Goal: Communication & Community: Answer question/provide support

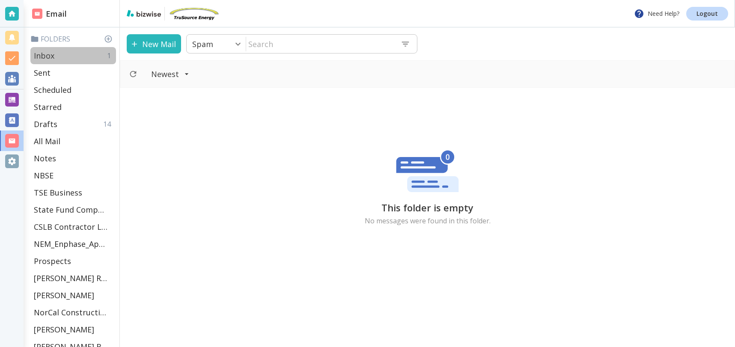
click at [54, 55] on div "Inbox 1" at bounding box center [73, 55] width 86 height 17
type input "0"
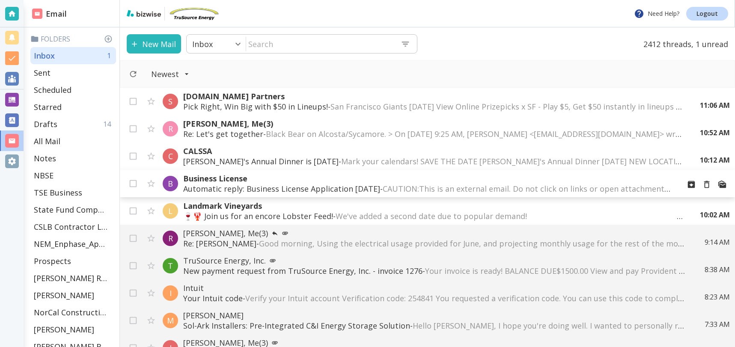
click at [250, 187] on p "Automatic reply: Business License Application [DATE] - CAUTION:This is an exter…" at bounding box center [428, 189] width 490 height 10
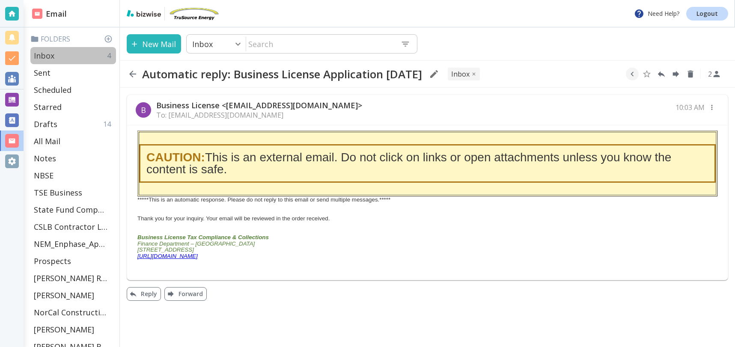
click at [50, 57] on p "Inbox" at bounding box center [44, 56] width 21 height 10
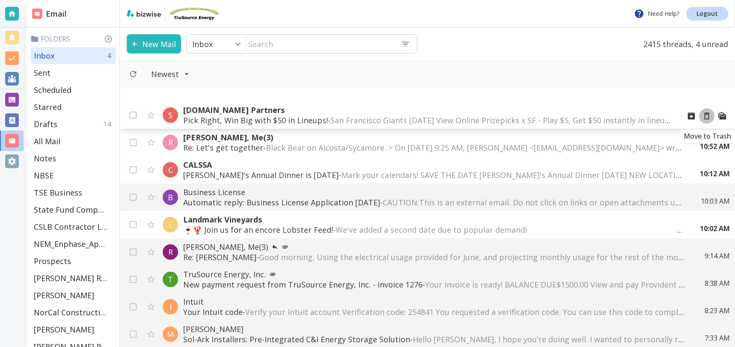
click at [706, 116] on icon "Move to Trash" at bounding box center [706, 115] width 9 height 9
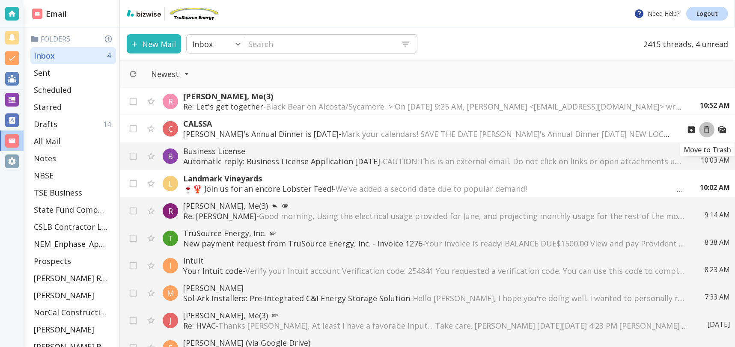
click at [708, 129] on icon "Move to Trash" at bounding box center [706, 129] width 9 height 9
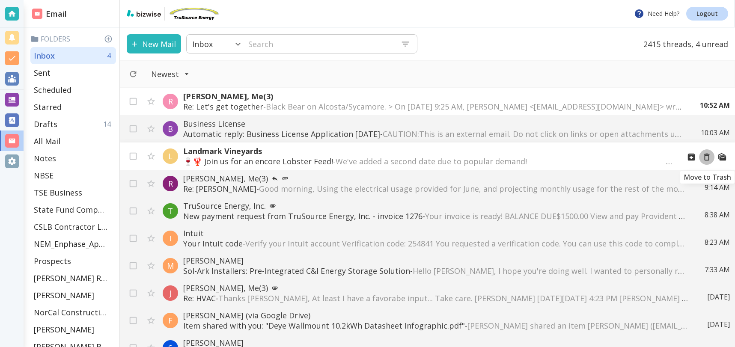
click at [705, 157] on icon "Move to Trash" at bounding box center [706, 156] width 9 height 9
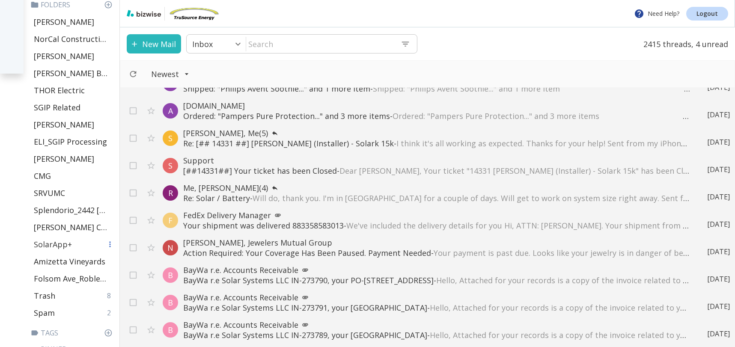
scroll to position [304, 0]
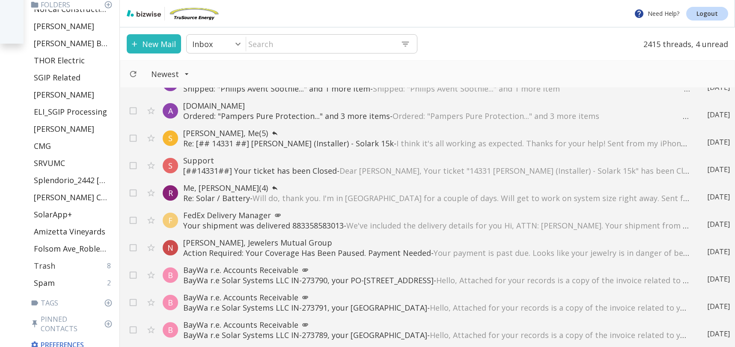
click at [51, 263] on p "Trash" at bounding box center [44, 266] width 21 height 10
type input "48"
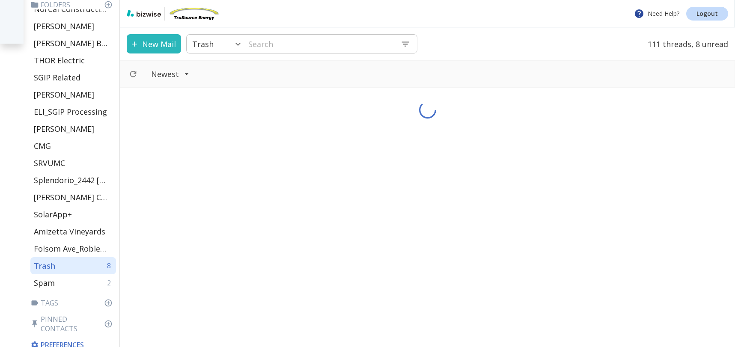
click at [355, 42] on input "text" at bounding box center [320, 44] width 148 height 18
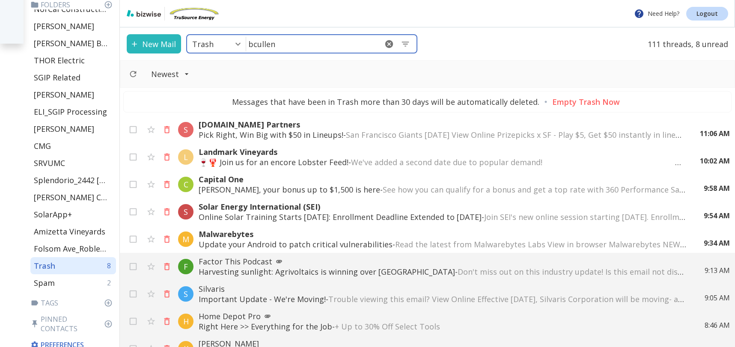
type input "bcullen"
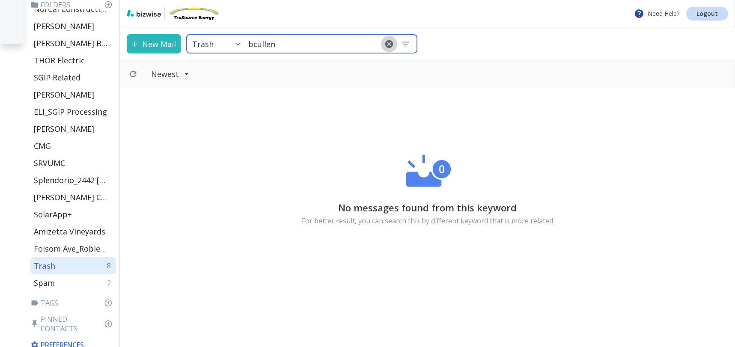
click at [388, 44] on icon "button" at bounding box center [389, 43] width 9 height 9
click at [64, 264] on div "Trash 8" at bounding box center [73, 265] width 86 height 17
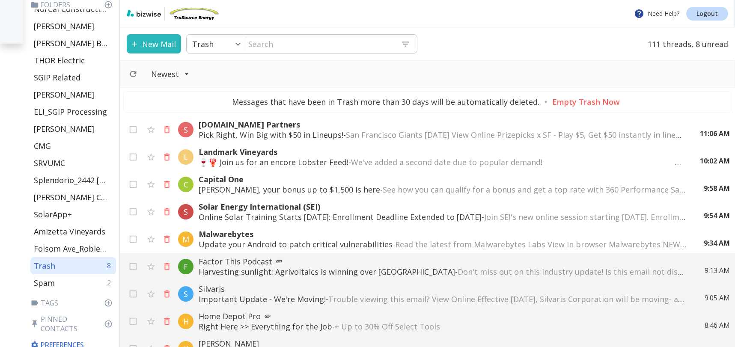
click at [297, 41] on input "text" at bounding box center [320, 44] width 148 height 18
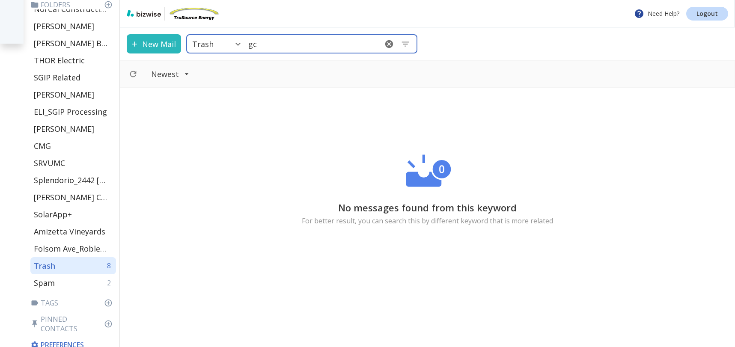
type input "g"
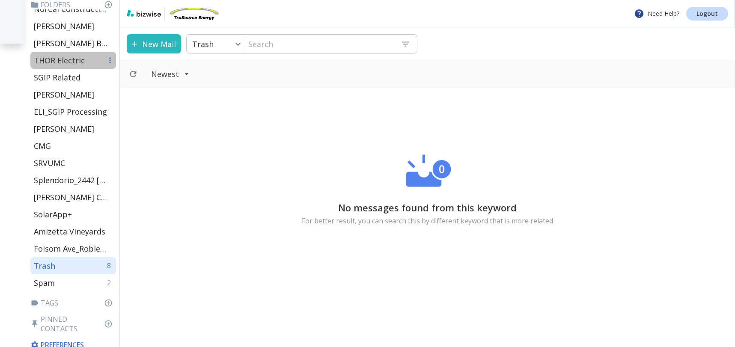
click at [40, 60] on p "THOR Electric" at bounding box center [59, 60] width 51 height 10
type input "32"
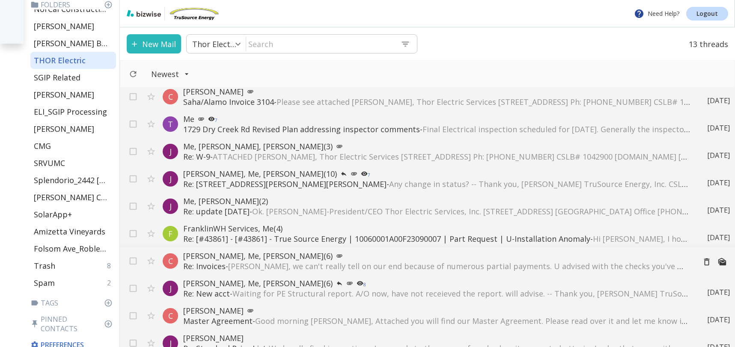
scroll to position [97, 0]
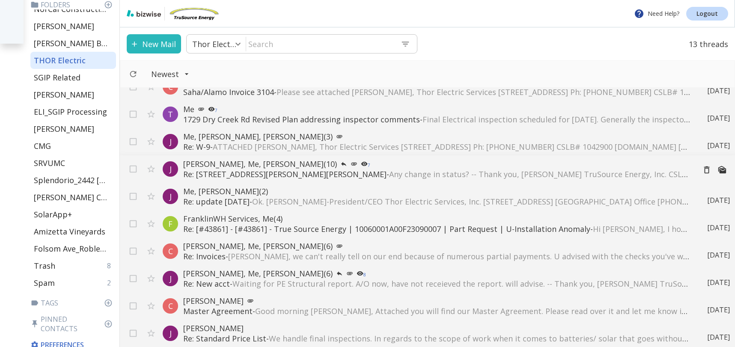
click at [285, 176] on p "Re: [STREET_ADDRESS][PERSON_NAME] [PERSON_NAME] Ca - Any change in status? -- T…" at bounding box center [436, 174] width 506 height 10
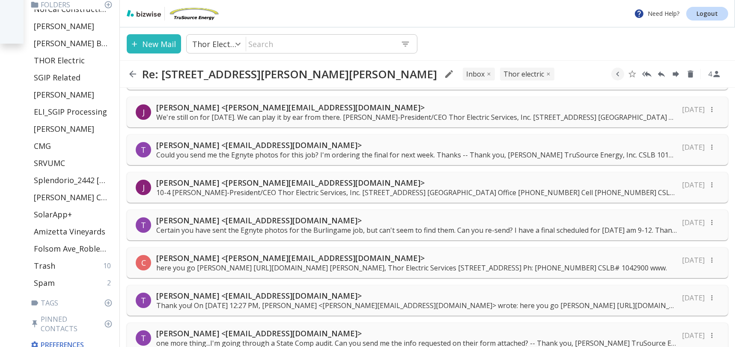
scroll to position [75, 0]
click at [236, 262] on p "here you go [PERSON_NAME] [URL][DOMAIN_NAME] [PERSON_NAME], Thor Electric Servi…" at bounding box center [411, 266] width 511 height 9
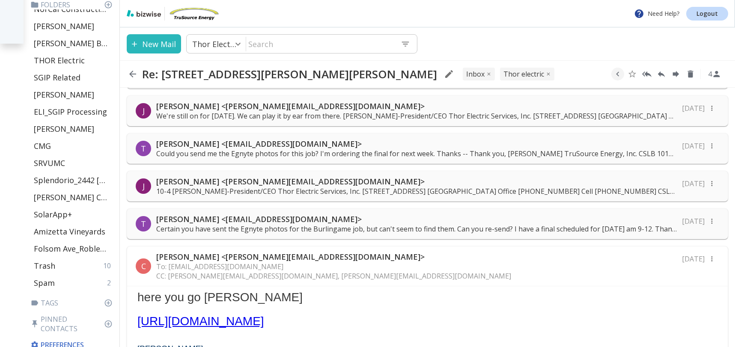
click at [264, 323] on link "[URL][DOMAIN_NAME]" at bounding box center [200, 321] width 127 height 13
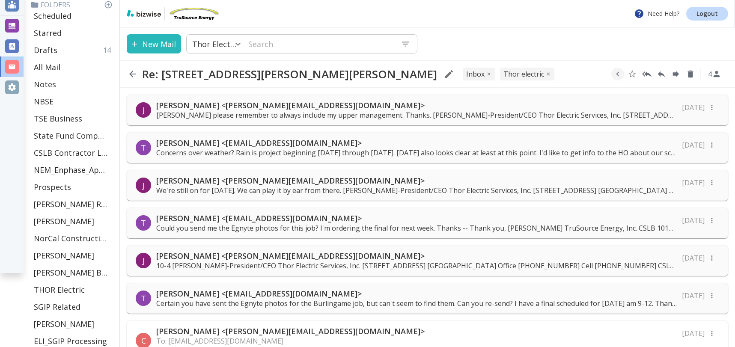
scroll to position [0, 0]
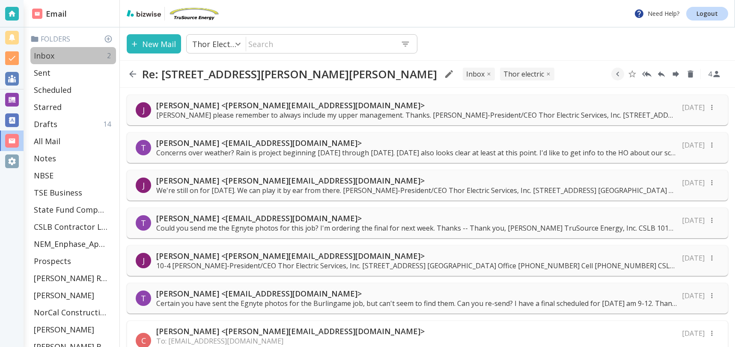
click at [54, 51] on p "Inbox" at bounding box center [44, 56] width 21 height 10
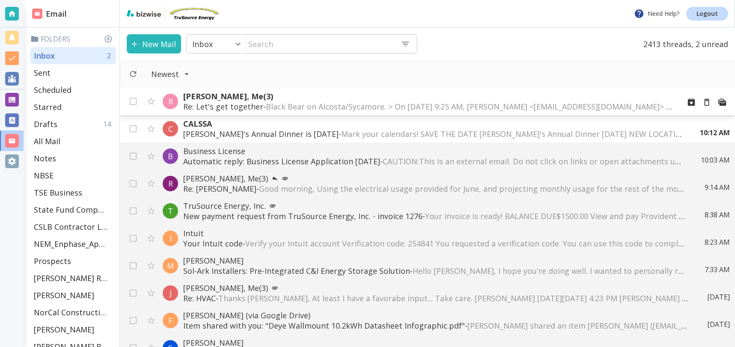
click at [274, 102] on span "Black Bear on Alcosta/Sycamore. > On [DATE] 9:25 AM, [PERSON_NAME] <[EMAIL_ADDR…" at bounding box center [639, 107] width 747 height 10
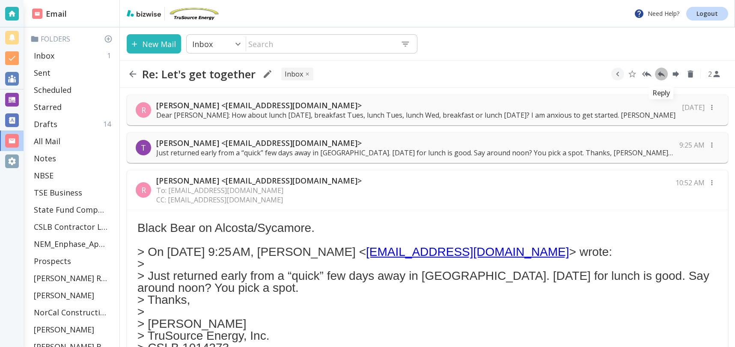
click at [662, 76] on icon "Reply" at bounding box center [661, 73] width 9 height 9
type textarea "<div class="bizwise_content"></div><div class="gmail_signature"><br>--<br><p>Th…"
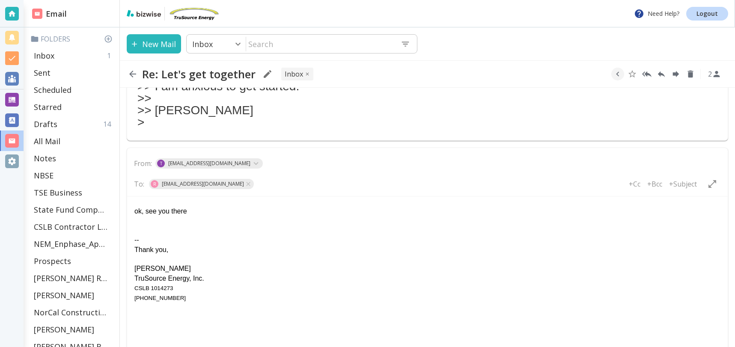
scroll to position [497, 0]
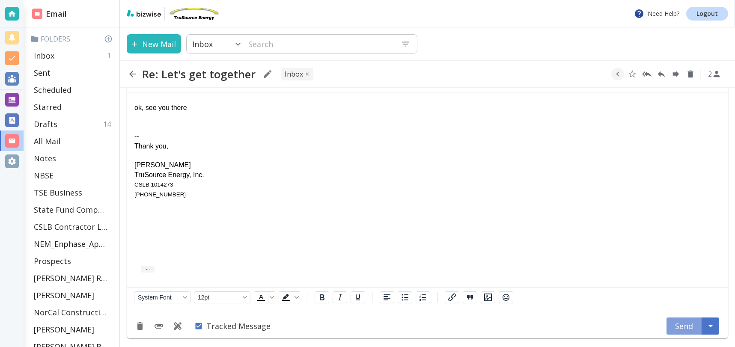
click at [683, 324] on button "Send" at bounding box center [685, 326] width 36 height 17
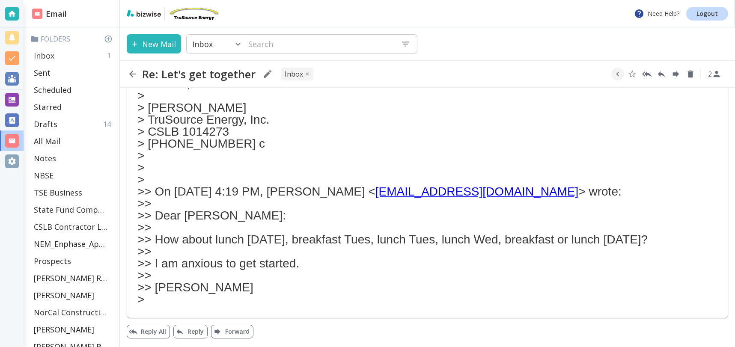
scroll to position [216, 0]
click at [48, 57] on p "Inbox" at bounding box center [44, 56] width 21 height 10
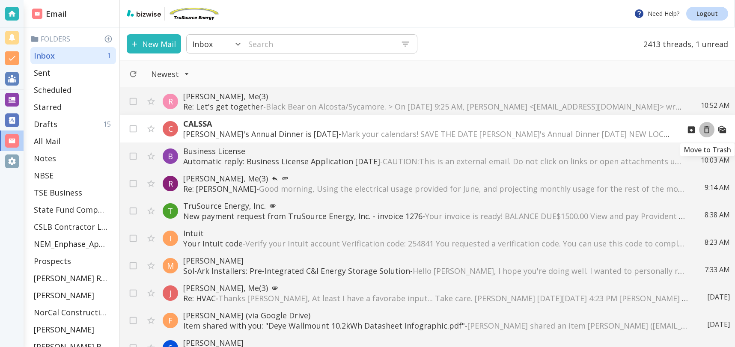
click at [704, 128] on icon "Move to Trash" at bounding box center [706, 129] width 9 height 9
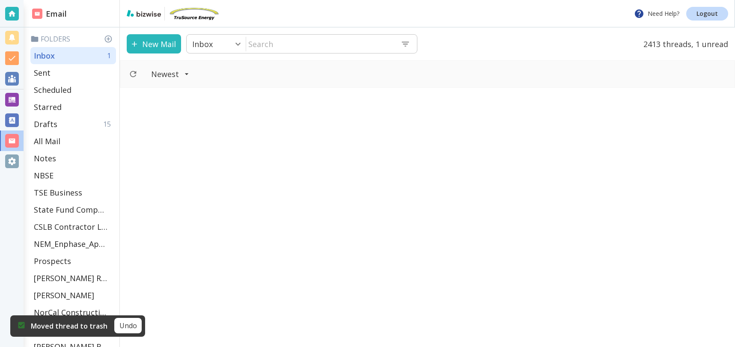
scroll to position [309, 0]
